Goal: Find specific page/section: Find specific page/section

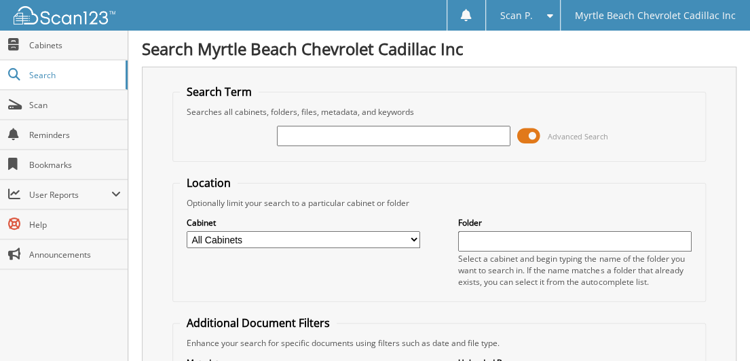
click at [313, 139] on input "text" at bounding box center [394, 136] width 234 height 20
type input "771366"
click at [325, 131] on input "771366" at bounding box center [394, 136] width 234 height 20
type input "7"
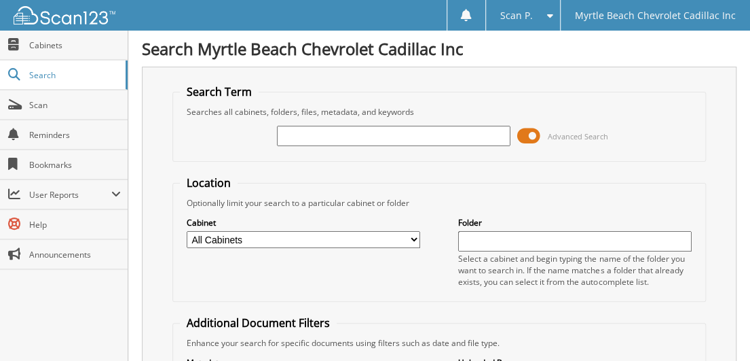
click at [306, 135] on input "text" at bounding box center [394, 136] width 234 height 20
type input "770481"
